Goal: Information Seeking & Learning: Learn about a topic

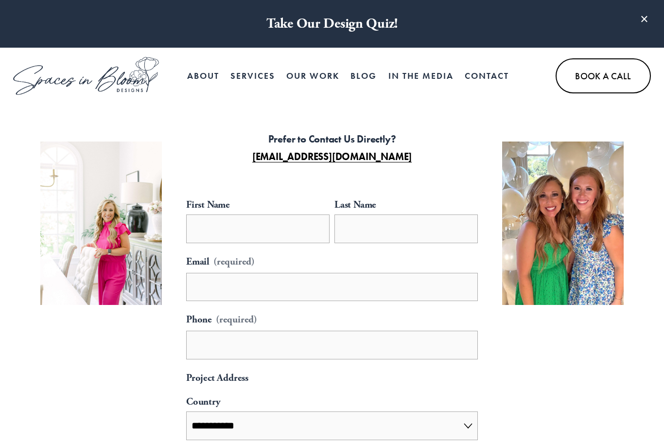
select select "**"
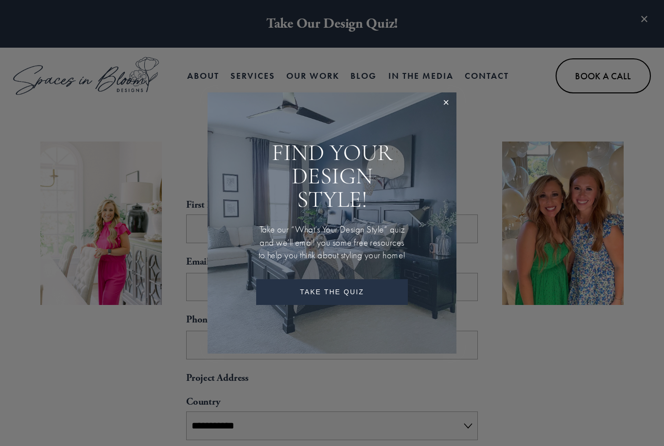
click at [443, 96] on link "Close" at bounding box center [446, 103] width 18 height 18
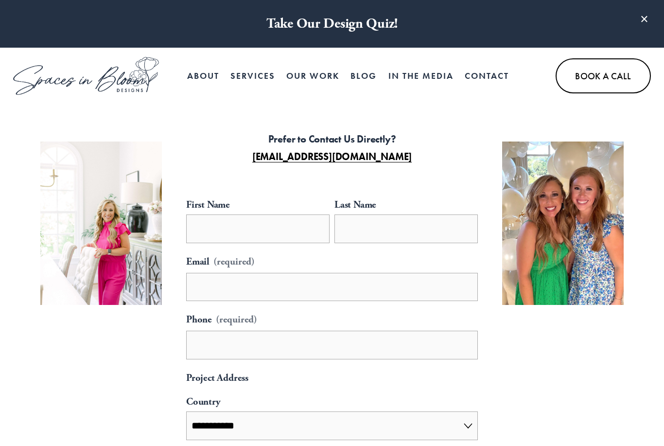
click at [320, 78] on link "Our Work" at bounding box center [312, 75] width 53 height 19
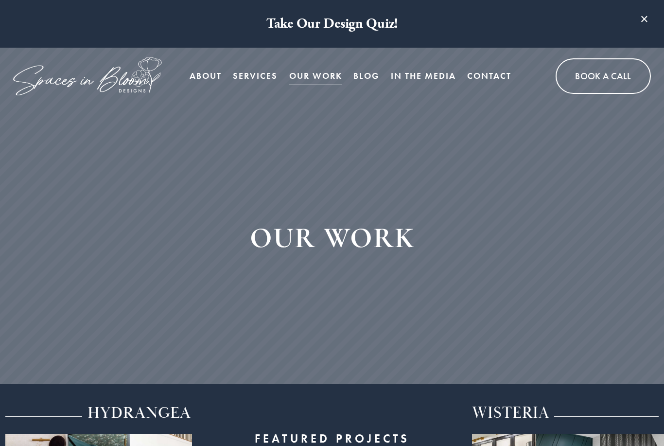
click at [211, 80] on link "About" at bounding box center [206, 76] width 32 height 19
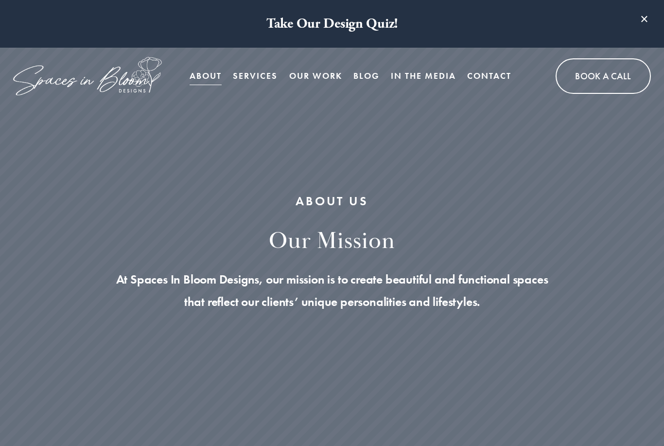
click at [487, 80] on link "Contact" at bounding box center [489, 76] width 44 height 19
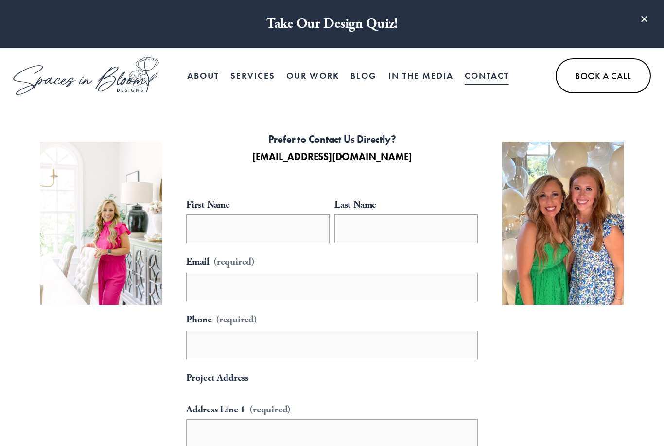
click at [202, 76] on link "About" at bounding box center [203, 75] width 32 height 19
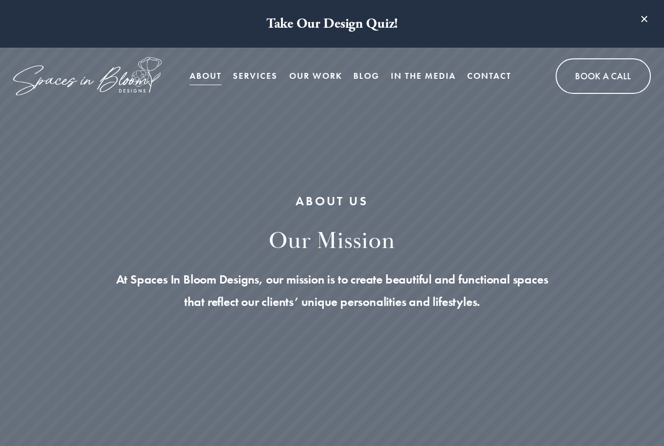
click at [324, 77] on link "Our Work" at bounding box center [315, 76] width 53 height 19
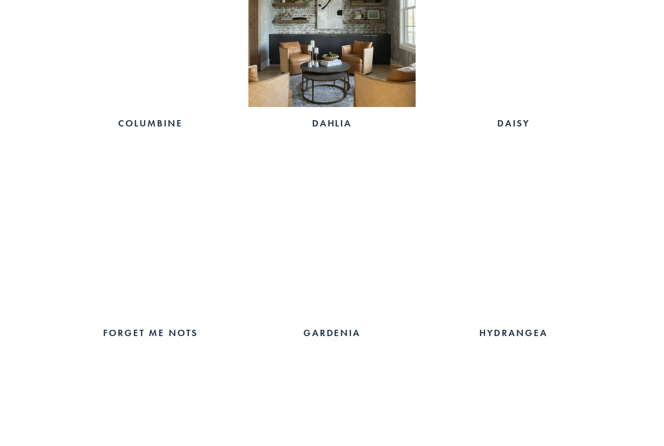
scroll to position [938, 0]
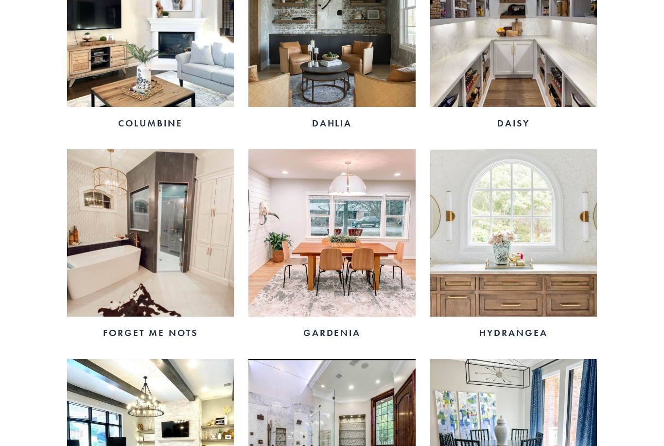
click at [528, 257] on img at bounding box center [513, 232] width 167 height 167
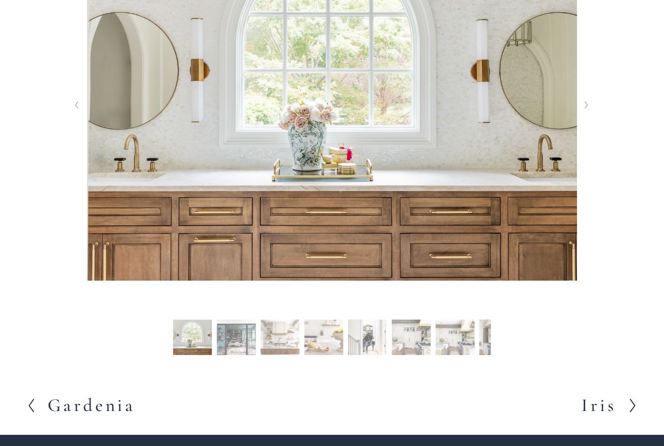
click at [589, 113] on button "Next Slide" at bounding box center [586, 106] width 13 height 16
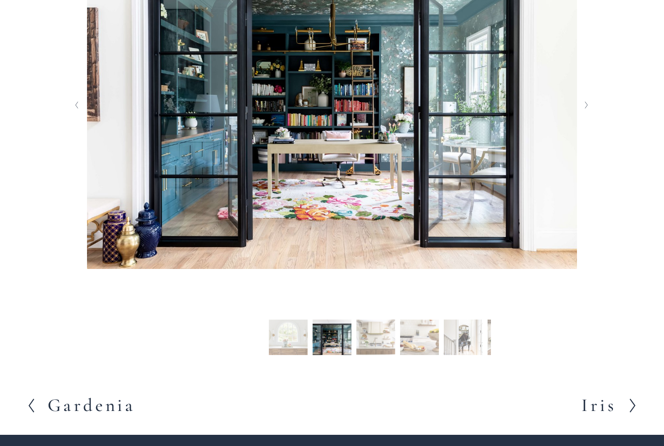
click at [576, 115] on img at bounding box center [332, 105] width 490 height 402
click at [610, 151] on div at bounding box center [331, 127] width 583 height 499
click at [584, 109] on icon "Next Slide" at bounding box center [586, 105] width 4 height 8
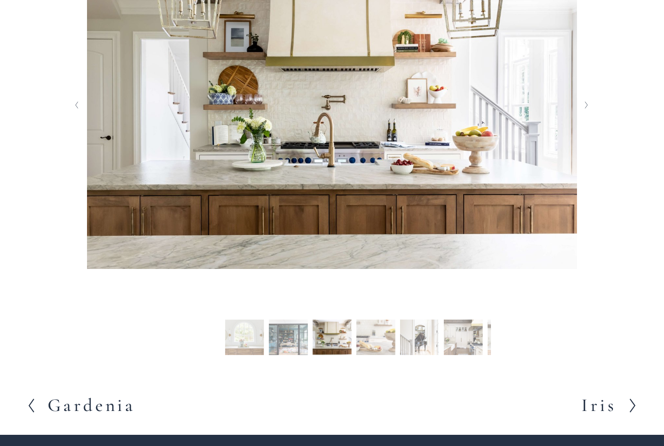
click at [581, 113] on button "Next Slide" at bounding box center [586, 105] width 13 height 16
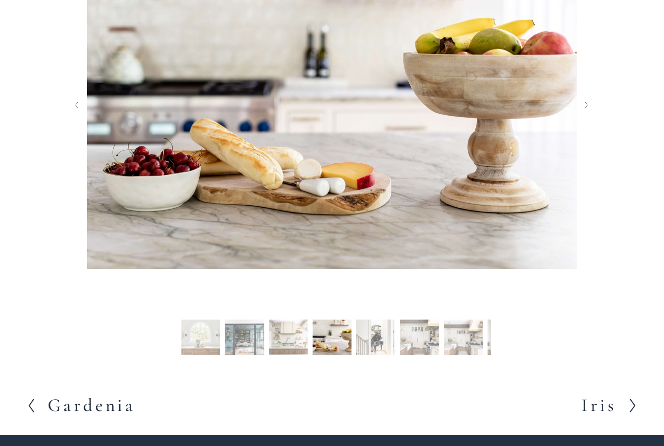
click at [586, 108] on polyline "Next Slide" at bounding box center [586, 105] width 2 height 7
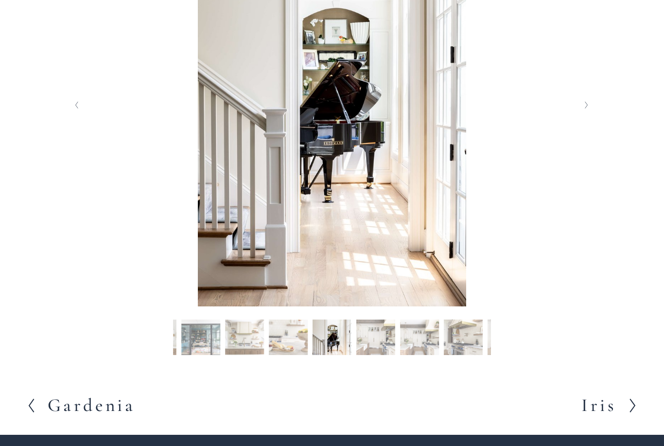
click at [582, 113] on button "Next Slide" at bounding box center [586, 105] width 13 height 16
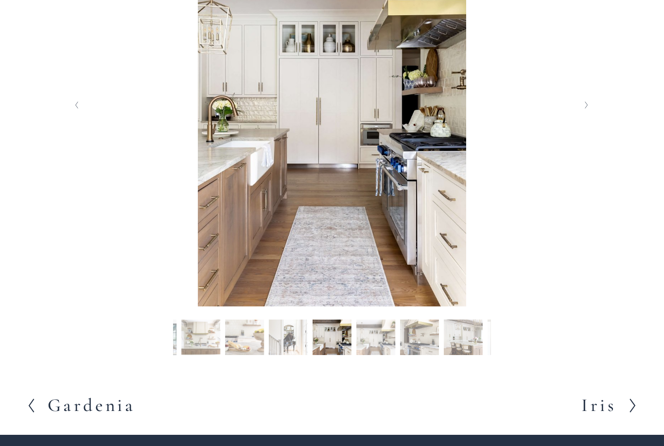
click at [586, 108] on polyline "Next Slide" at bounding box center [586, 105] width 2 height 7
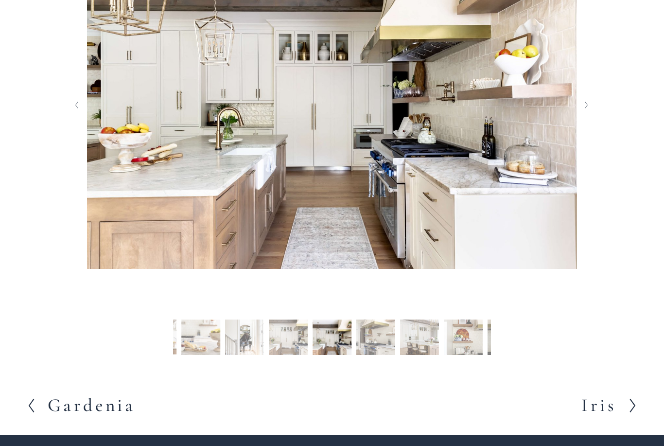
click at [583, 113] on button "Next Slide" at bounding box center [586, 105] width 13 height 16
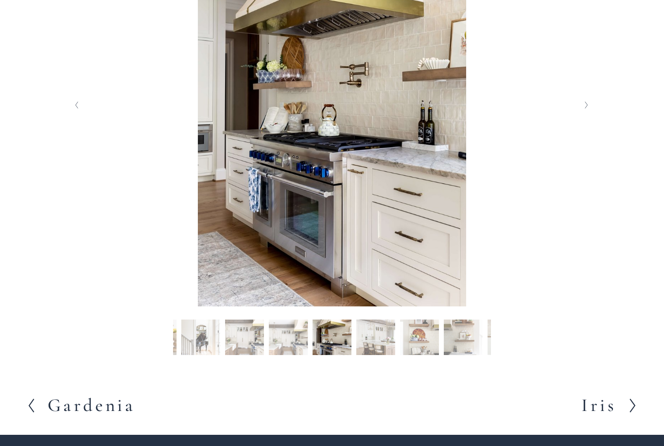
click at [575, 122] on img at bounding box center [332, 105] width 490 height 402
click at [586, 113] on button "Next Slide" at bounding box center [586, 105] width 13 height 16
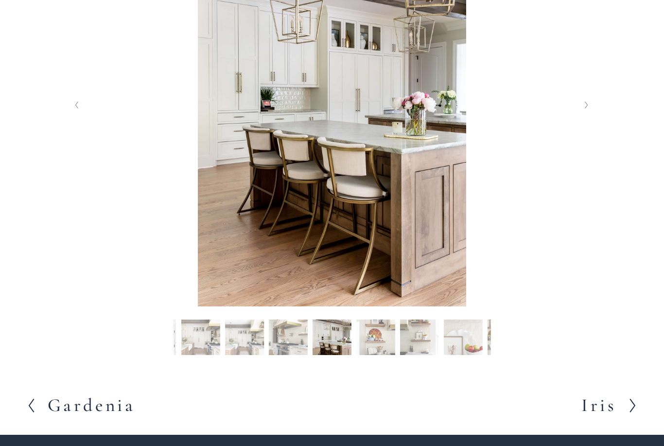
click at [593, 113] on button "Next Slide" at bounding box center [586, 105] width 13 height 16
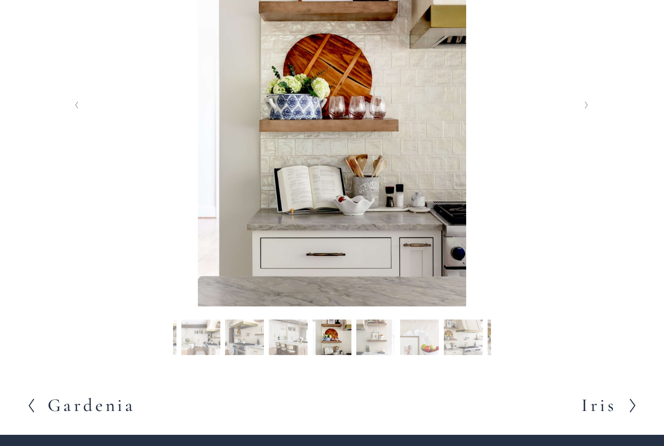
click at [587, 113] on button "Next Slide" at bounding box center [586, 105] width 13 height 16
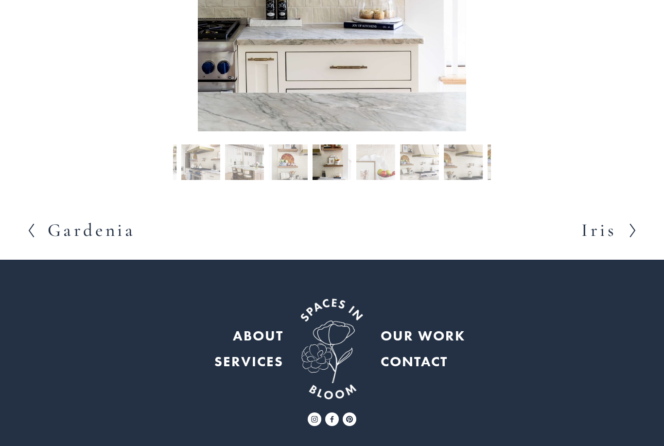
scroll to position [511, 0]
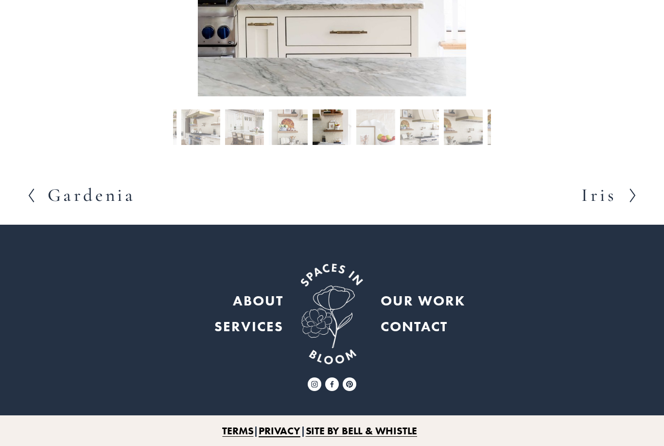
click at [237, 440] on link "TERMS" at bounding box center [237, 430] width 31 height 19
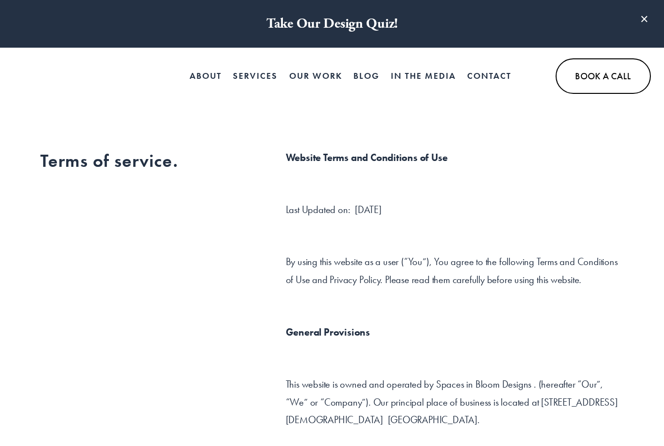
click at [427, 76] on link "In the Media" at bounding box center [423, 76] width 65 height 19
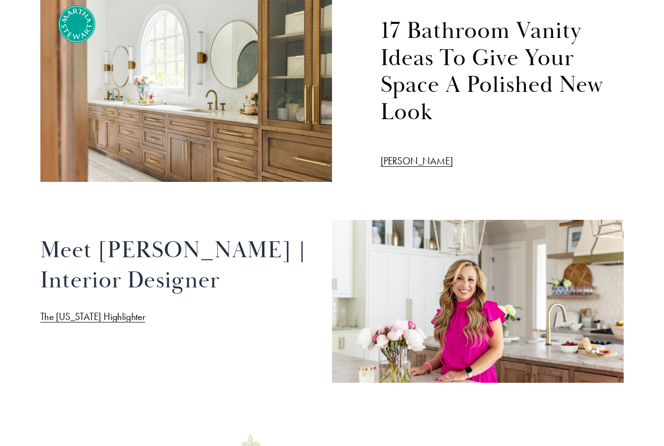
scroll to position [1297, 0]
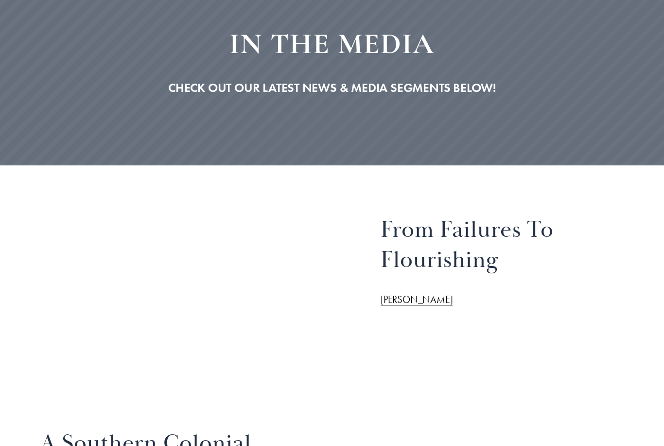
scroll to position [0, 0]
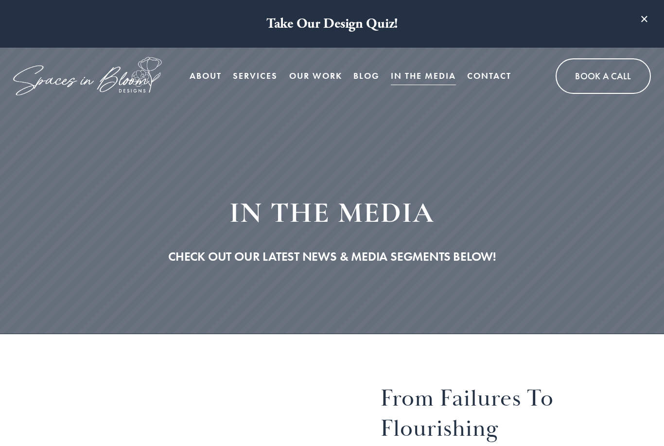
click at [254, 78] on link "Services" at bounding box center [255, 76] width 45 height 19
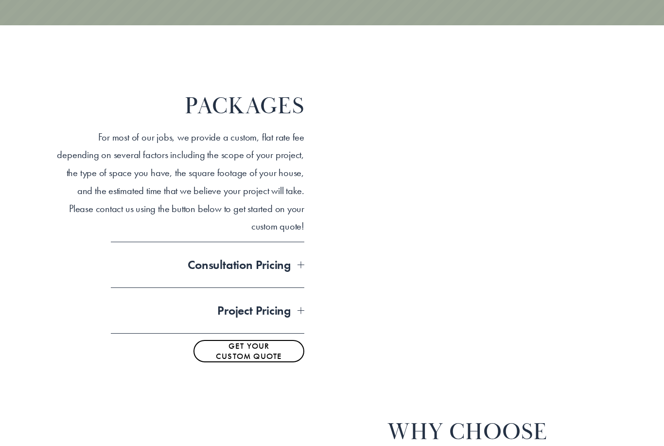
scroll to position [691, 0]
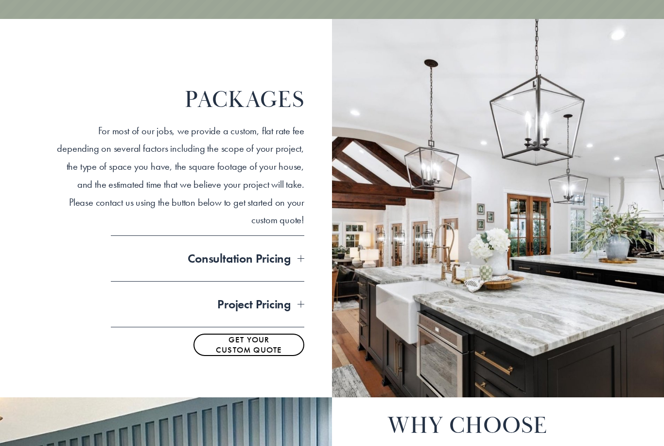
click at [300, 255] on div at bounding box center [300, 258] width 7 height 7
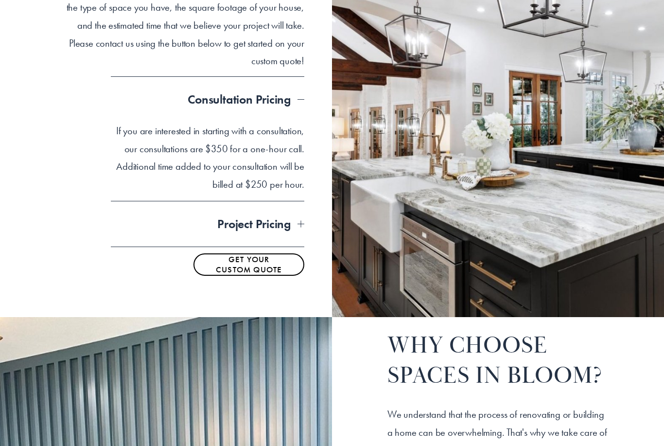
click at [302, 223] on div at bounding box center [300, 224] width 7 height 7
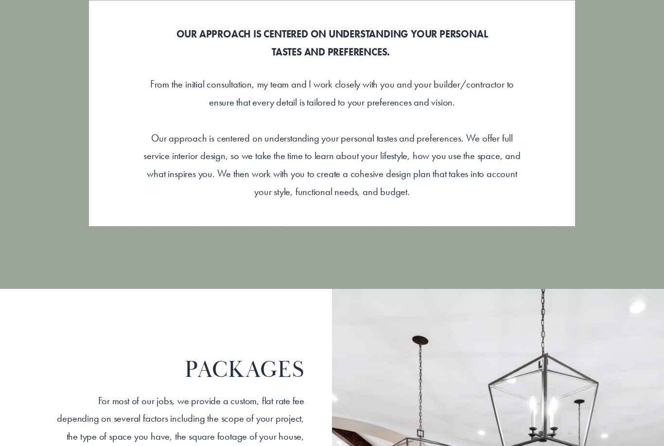
scroll to position [0, 0]
